Goal: Navigation & Orientation: Find specific page/section

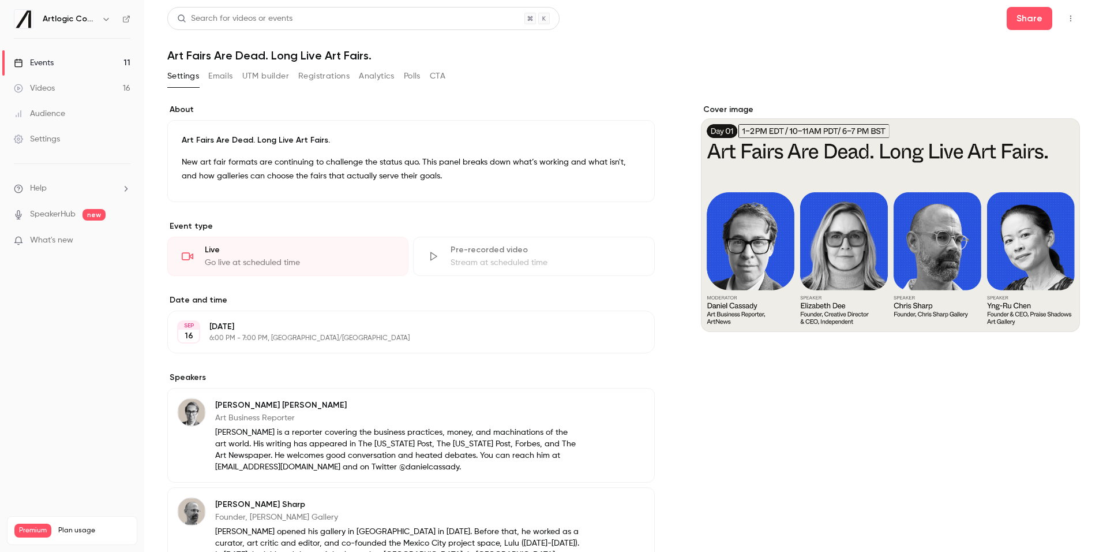
click at [48, 91] on div "Videos" at bounding box center [34, 89] width 41 height 12
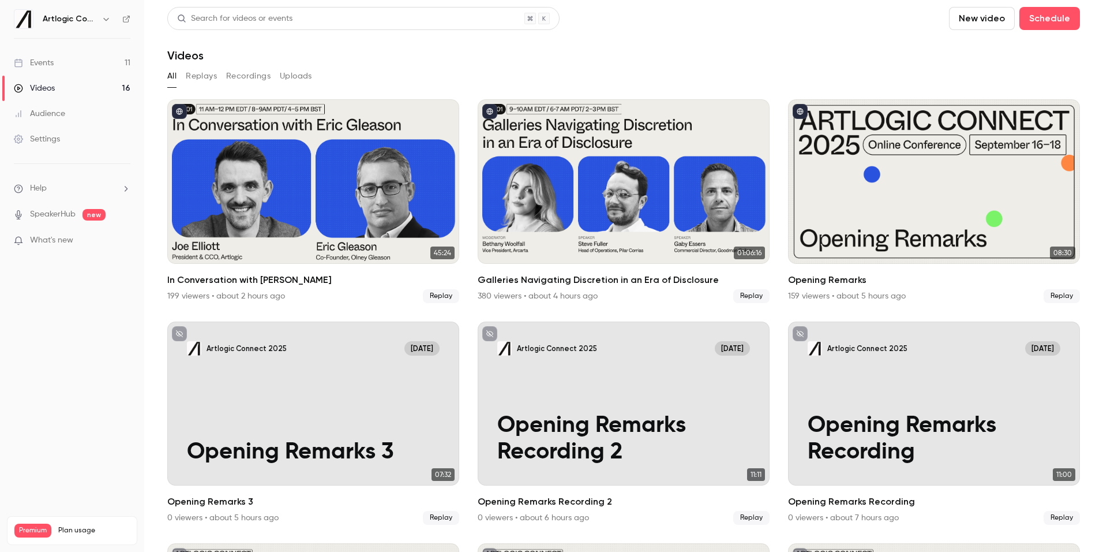
click at [42, 62] on div "Events" at bounding box center [34, 63] width 40 height 12
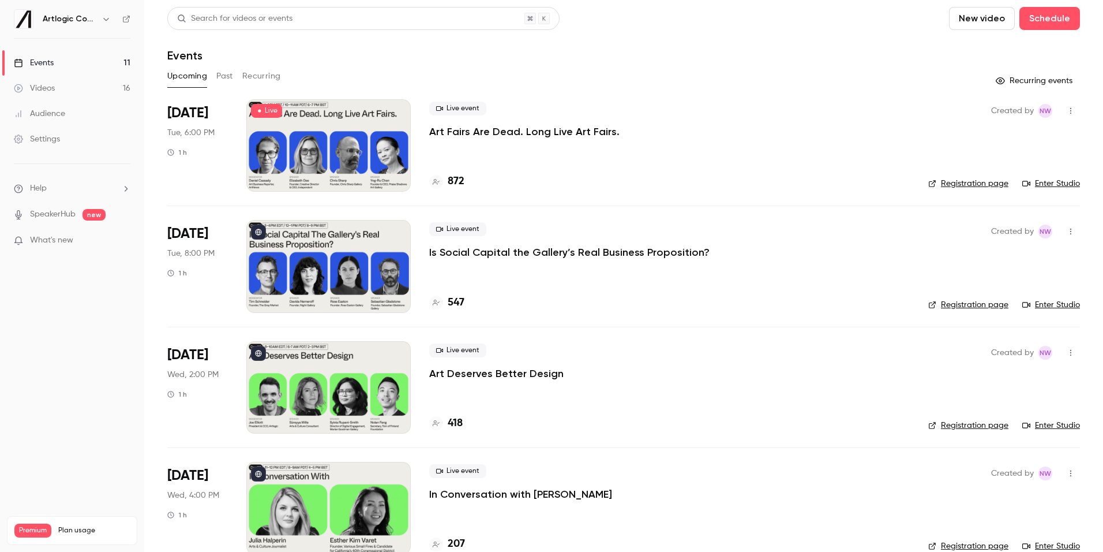
click at [218, 78] on button "Past" at bounding box center [224, 76] width 17 height 18
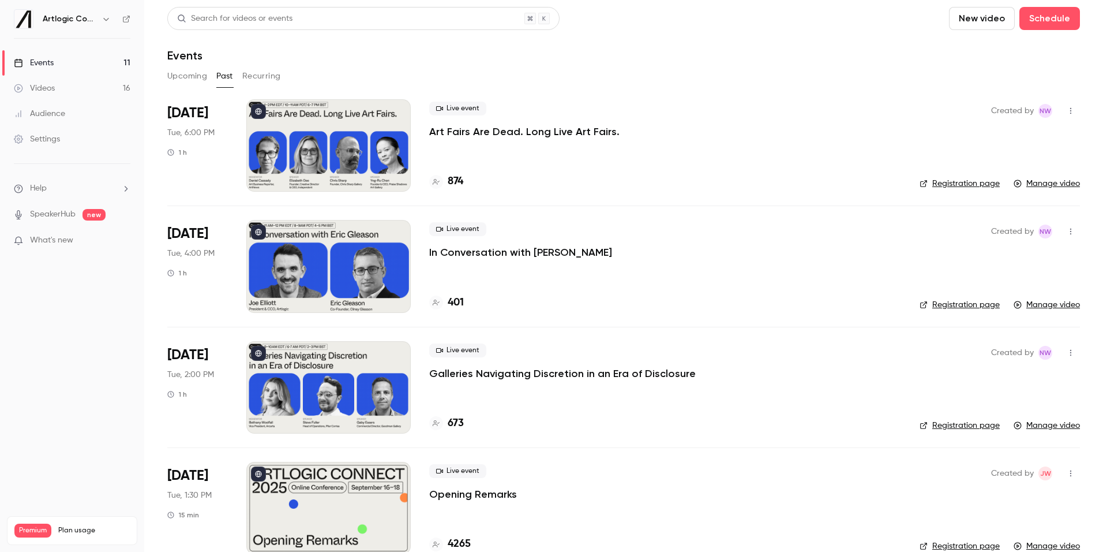
click at [187, 78] on button "Upcoming" at bounding box center [187, 76] width 40 height 18
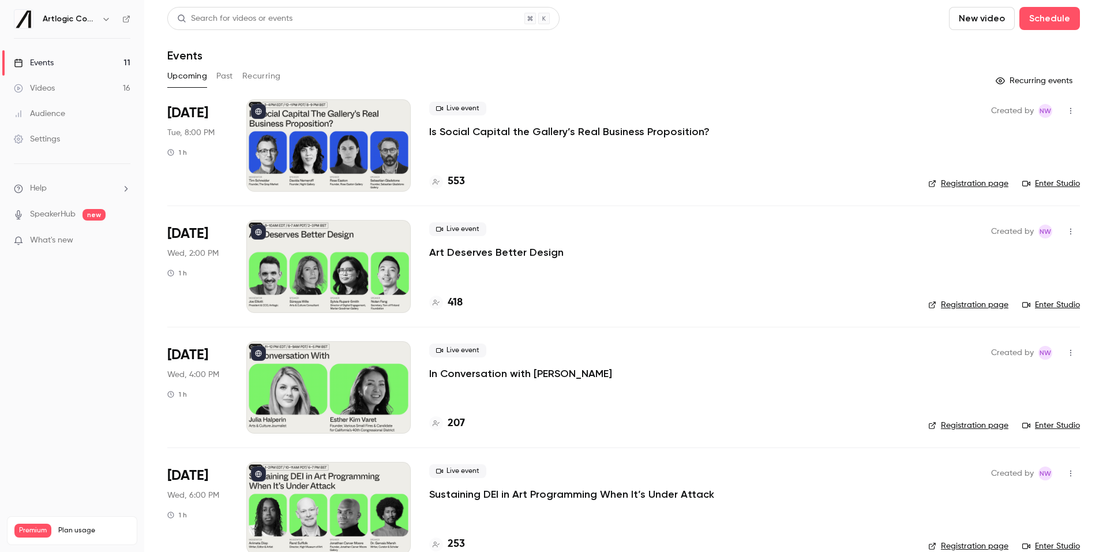
click at [220, 77] on button "Past" at bounding box center [224, 76] width 17 height 18
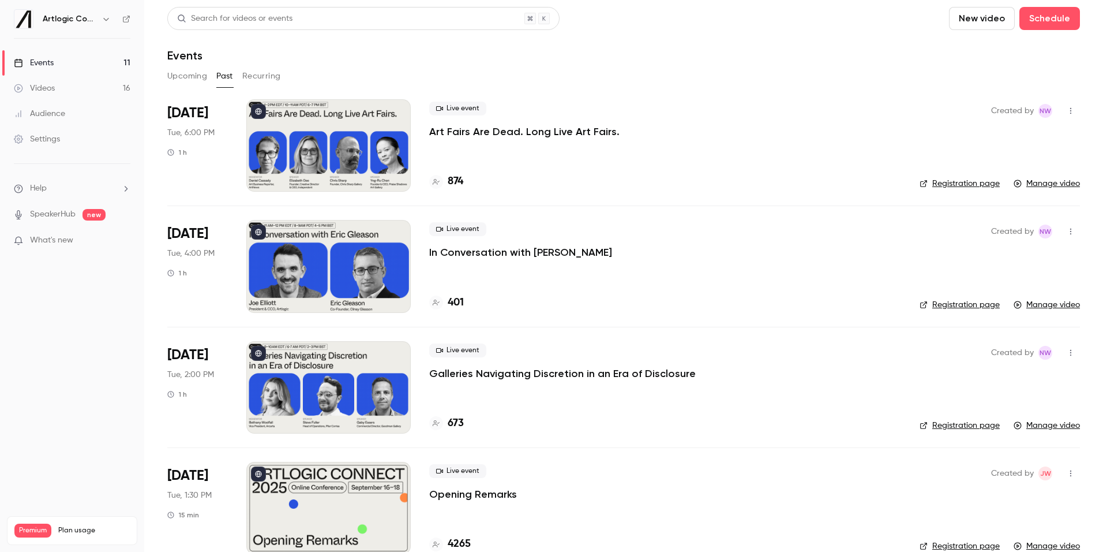
click at [79, 93] on link "Videos 16" at bounding box center [72, 88] width 144 height 25
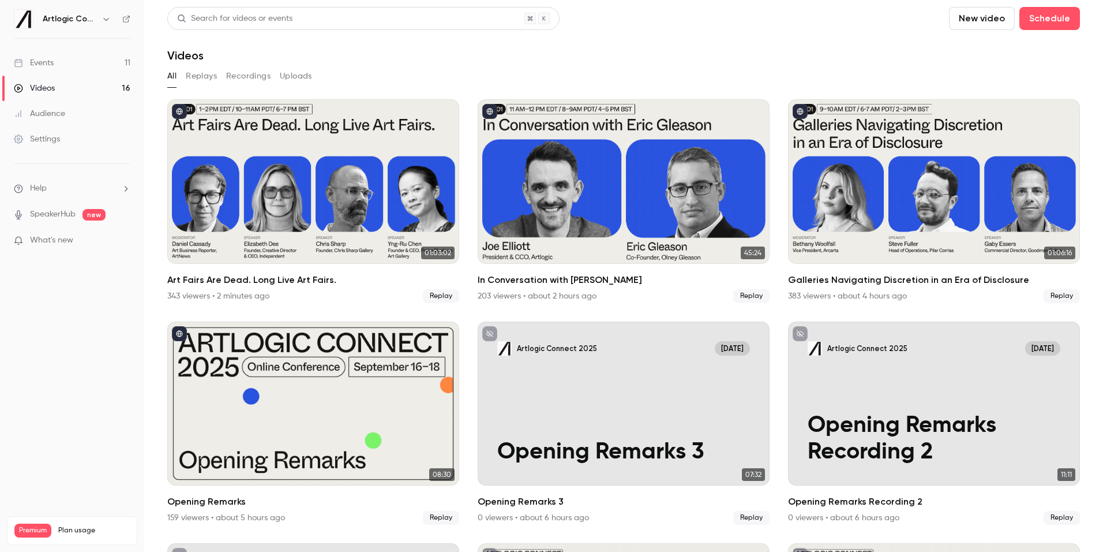
click at [70, 112] on link "Audience" at bounding box center [72, 113] width 144 height 25
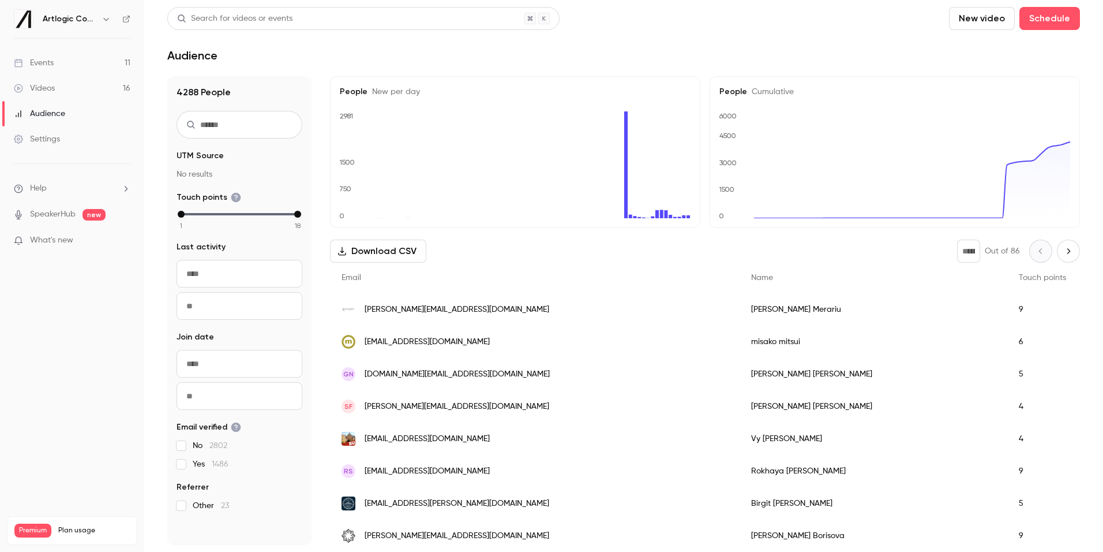
click at [42, 91] on div "Videos" at bounding box center [34, 89] width 41 height 12
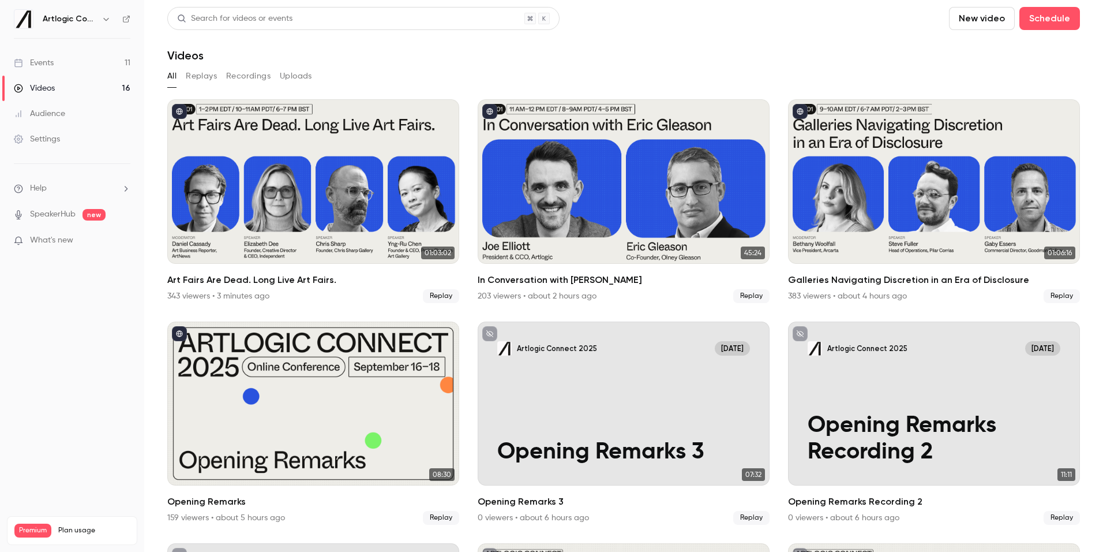
click at [248, 73] on button "Recordings" at bounding box center [248, 76] width 44 height 18
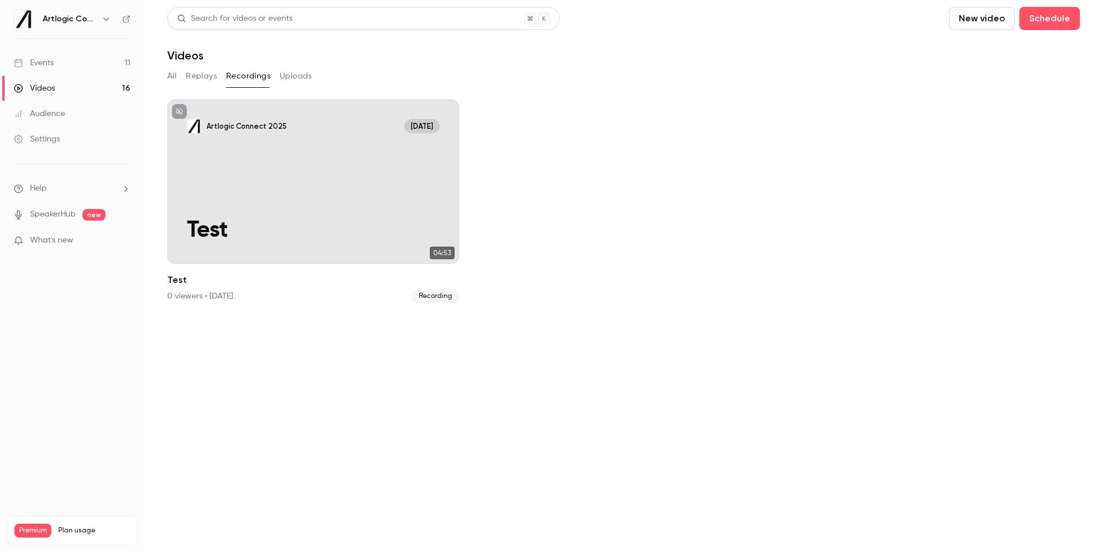
click at [204, 74] on button "Replays" at bounding box center [201, 76] width 31 height 18
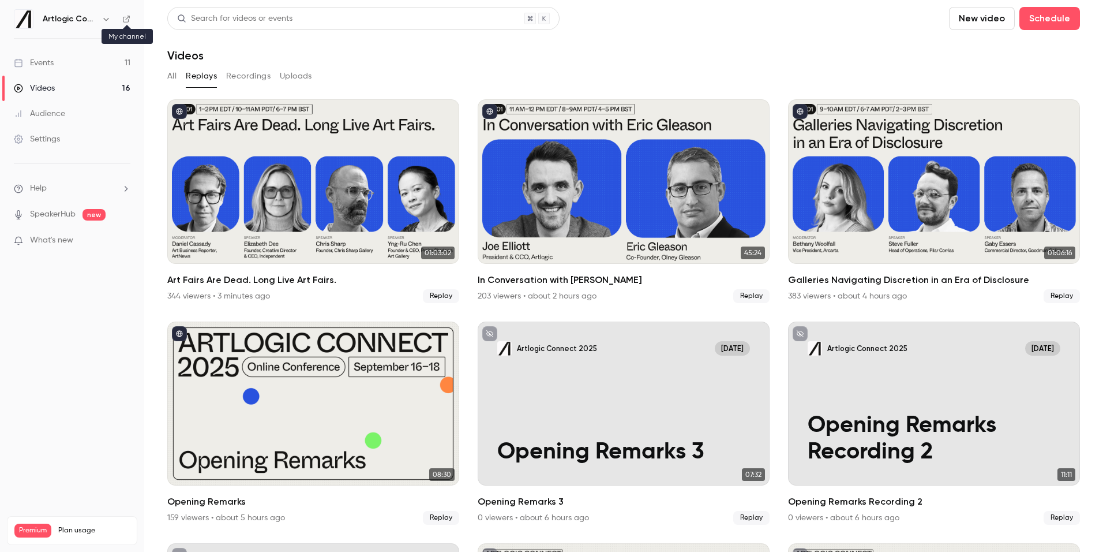
click at [125, 20] on icon at bounding box center [126, 19] width 8 height 8
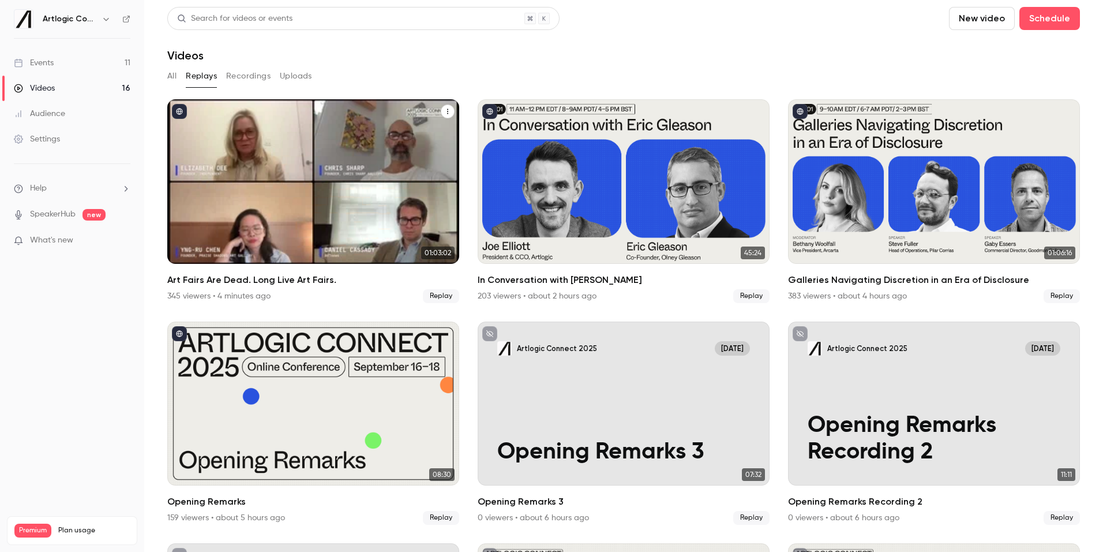
click at [360, 143] on div "Art Fairs Are Dead. Long Live Art Fairs." at bounding box center [313, 181] width 292 height 164
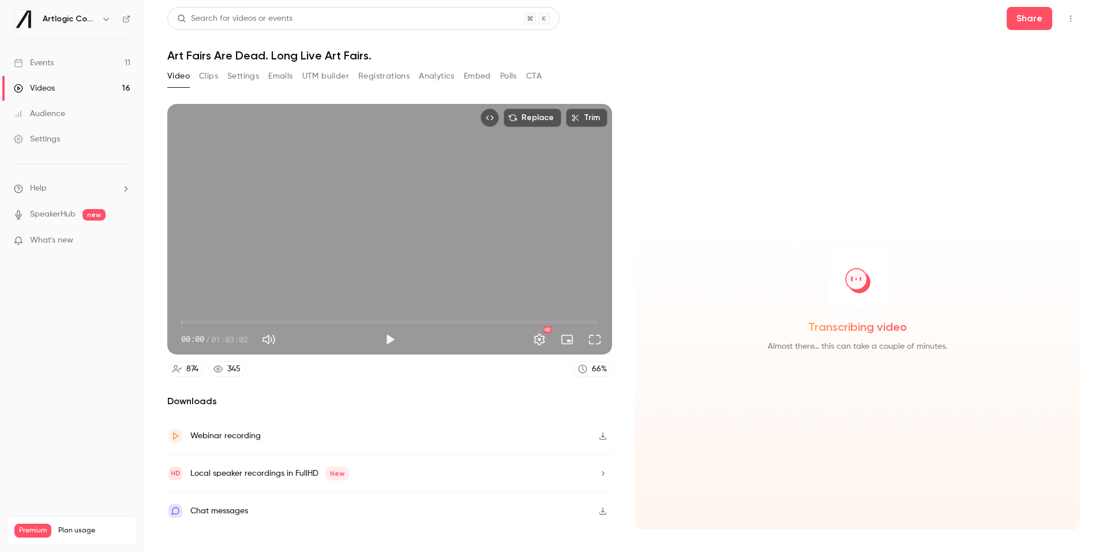
click at [63, 62] on link "Events 11" at bounding box center [72, 62] width 144 height 25
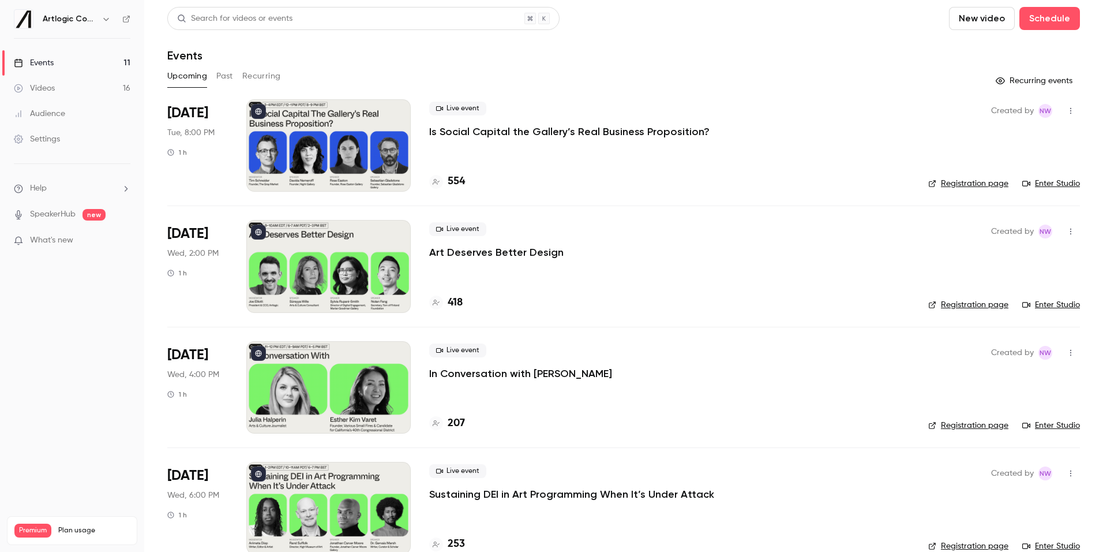
click at [1047, 182] on link "Enter Studio" at bounding box center [1052, 184] width 58 height 12
click at [982, 185] on link "Registration page" at bounding box center [969, 184] width 80 height 12
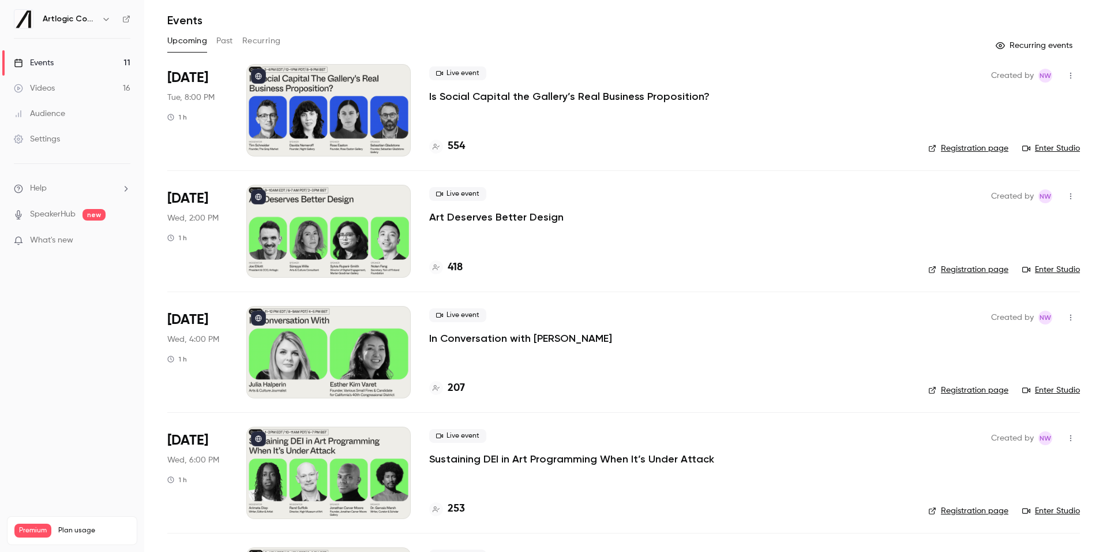
scroll to position [34, 0]
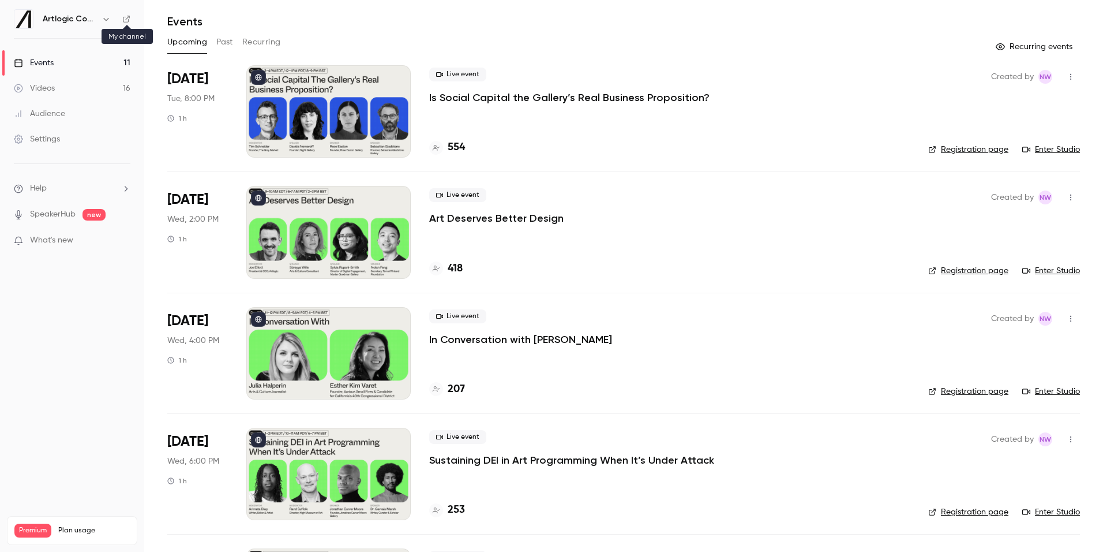
click at [129, 19] on icon at bounding box center [126, 19] width 8 height 8
